Goal: Find specific page/section: Find specific page/section

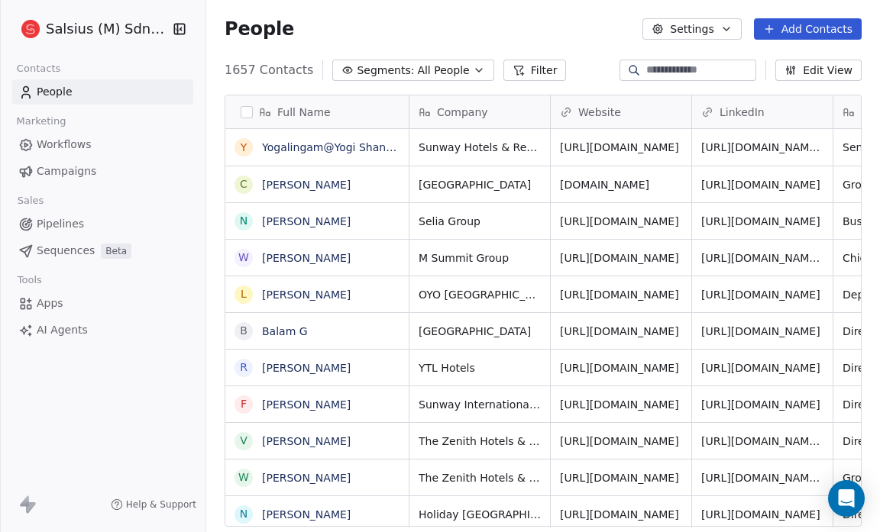
scroll to position [459, 663]
click at [66, 224] on span "Pipelines" at bounding box center [60, 224] width 47 height 16
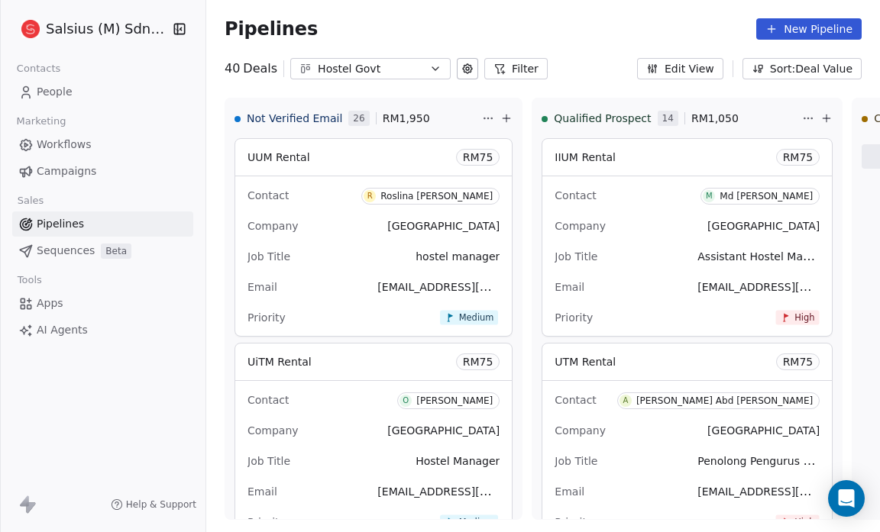
click at [429, 69] on icon "button" at bounding box center [435, 69] width 12 height 12
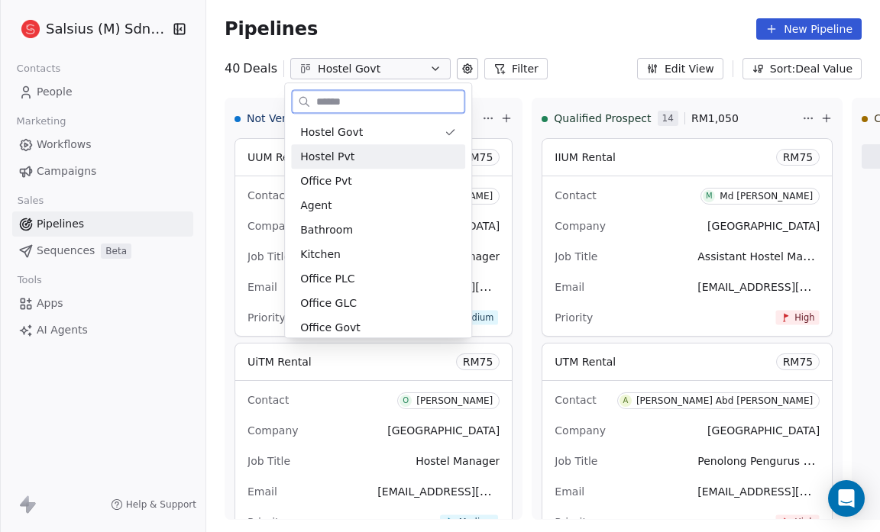
click at [403, 149] on div "Hostel Pvt" at bounding box center [378, 157] width 156 height 16
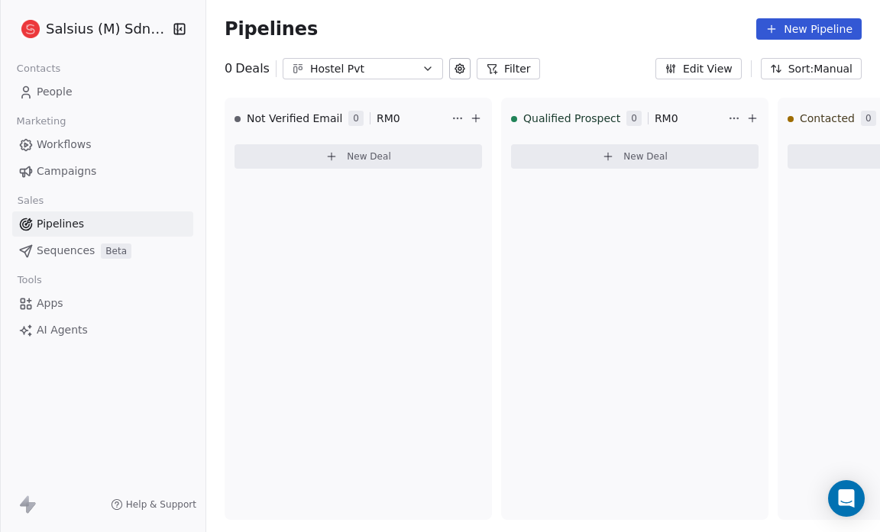
click at [421, 70] on icon "button" at bounding box center [427, 69] width 12 height 12
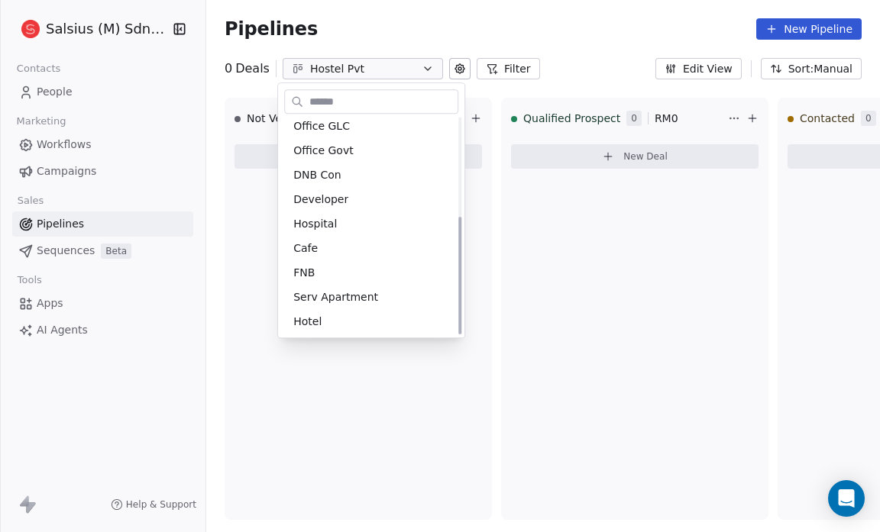
scroll to position [179, 0]
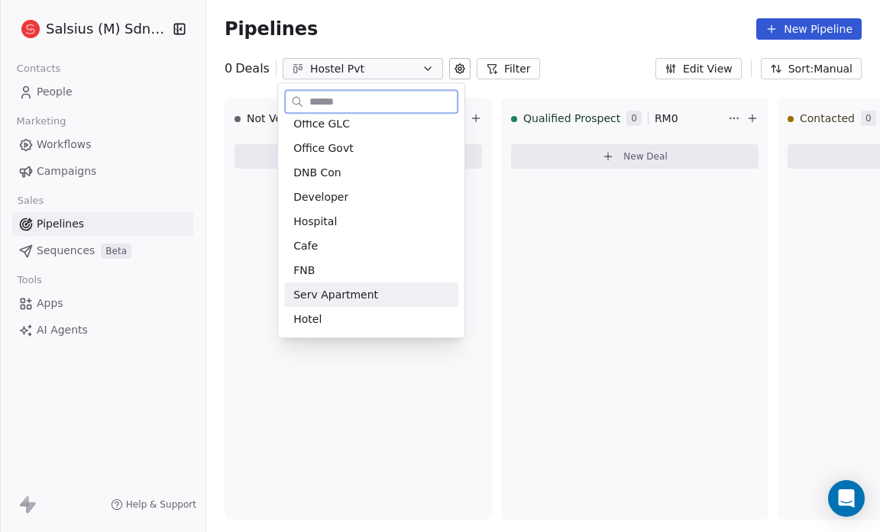
click at [378, 289] on div "Serv Apartment" at bounding box center [371, 295] width 156 height 16
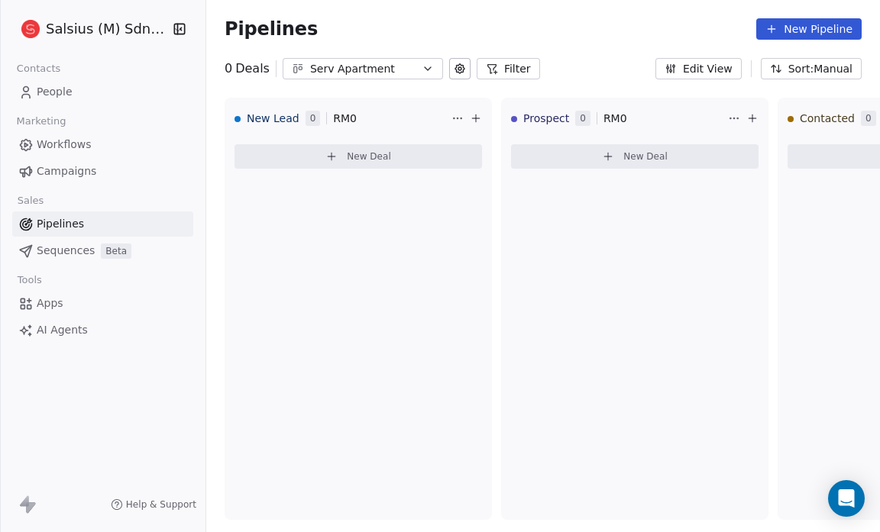
click at [424, 66] on icon "button" at bounding box center [427, 69] width 12 height 12
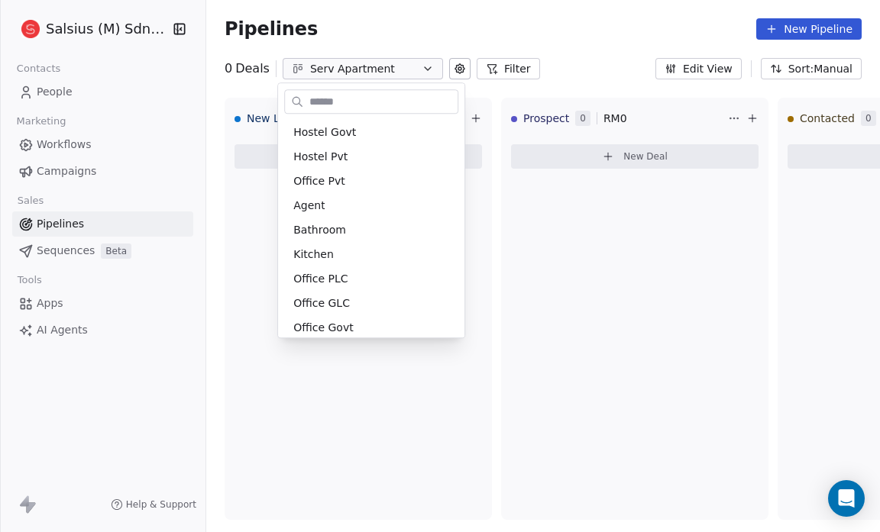
scroll to position [155, 0]
